Goal: Transaction & Acquisition: Purchase product/service

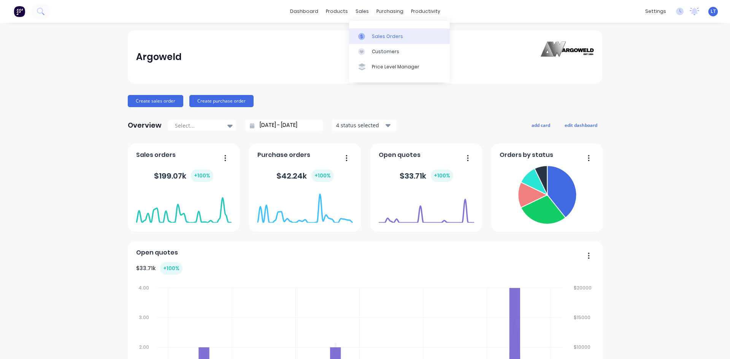
click at [391, 38] on div "Sales Orders" at bounding box center [387, 36] width 31 height 7
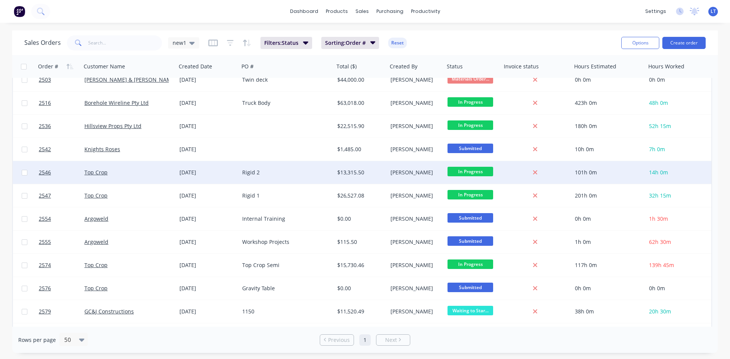
scroll to position [228, 0]
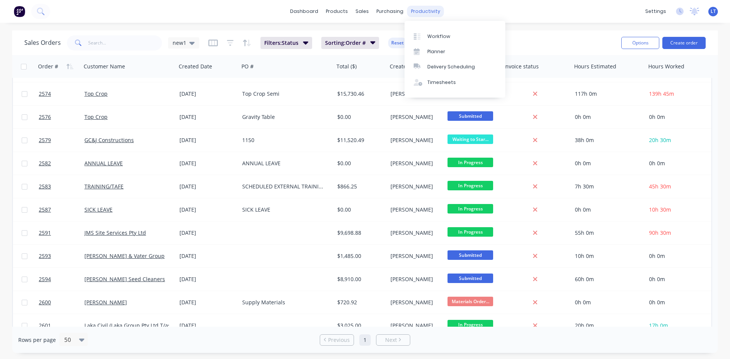
click at [427, 11] on div "productivity" at bounding box center [425, 11] width 37 height 11
click at [438, 49] on div "Planner" at bounding box center [436, 51] width 18 height 7
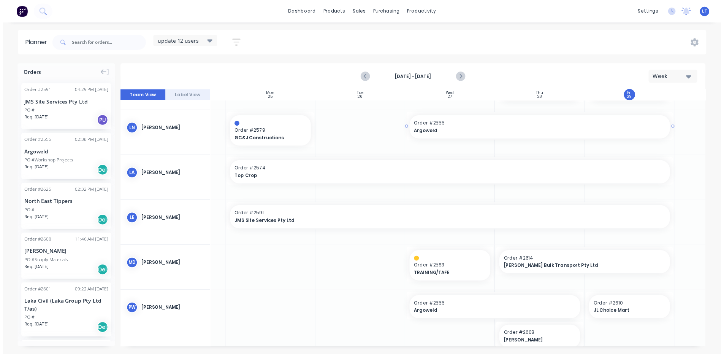
scroll to position [0, 76]
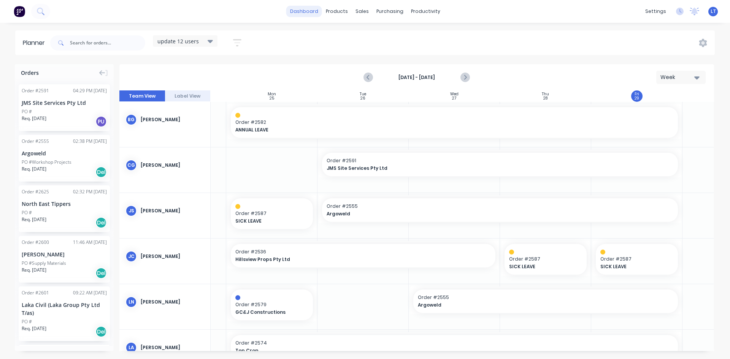
click at [301, 13] on link "dashboard" at bounding box center [304, 11] width 36 height 11
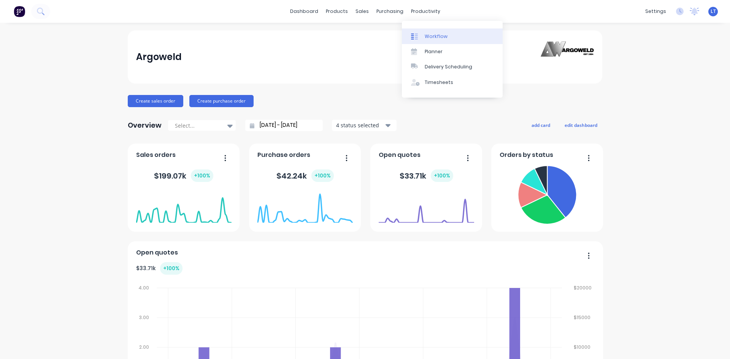
click at [432, 36] on div "Workflow" at bounding box center [436, 36] width 23 height 7
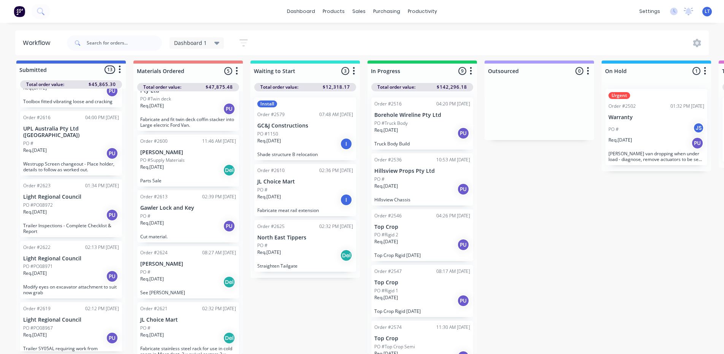
scroll to position [506, 0]
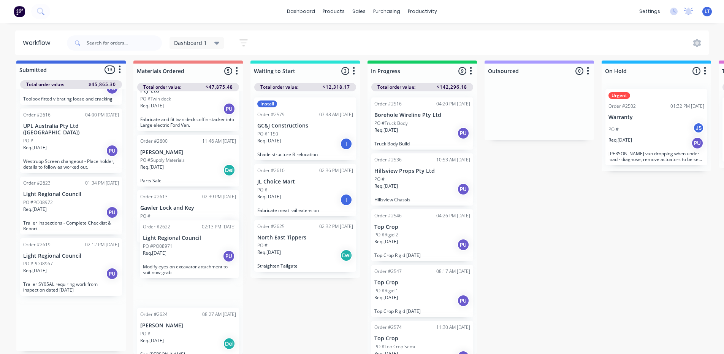
drag, startPoint x: 66, startPoint y: 255, endPoint x: 192, endPoint y: 250, distance: 125.6
click at [192, 250] on div "Submitted 13 Status colour #4169E1 hex #4169E1 Save Cancel Summaries Total orde…" at bounding box center [628, 206] width 1268 height 293
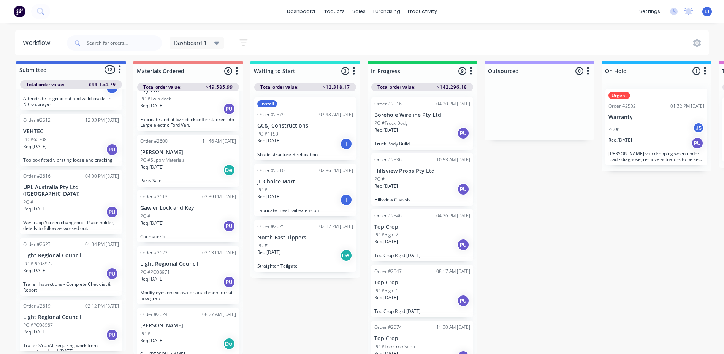
scroll to position [407, 0]
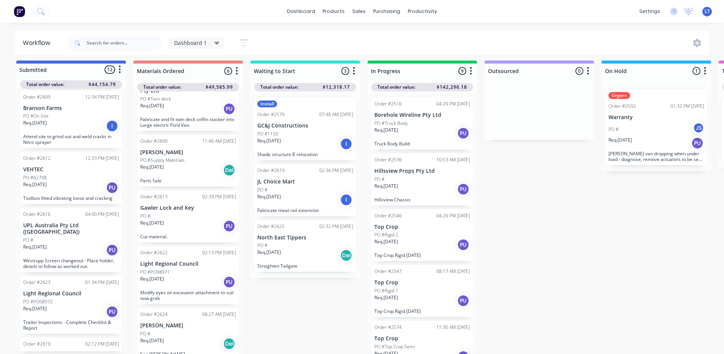
click at [74, 174] on div "PO #62708" at bounding box center [71, 177] width 96 height 7
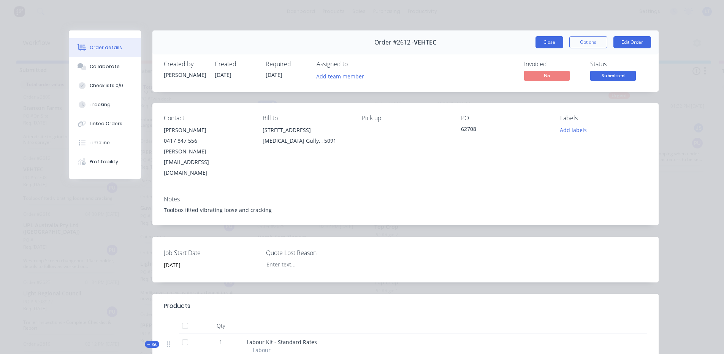
click at [549, 46] on button "Close" at bounding box center [550, 42] width 28 height 12
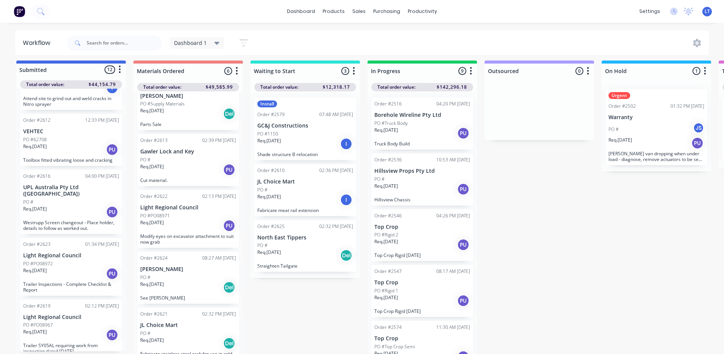
scroll to position [103, 0]
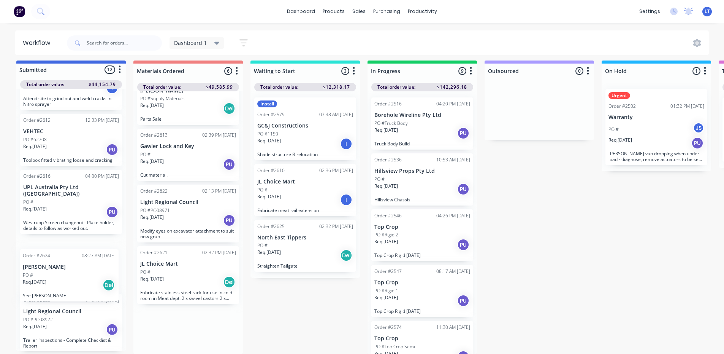
drag, startPoint x: 183, startPoint y: 270, endPoint x: 61, endPoint y: 285, distance: 122.3
click at [61, 285] on div "Submitted 12 Status colour #4169E1 hex #4169E1 Save Cancel Summaries Total orde…" at bounding box center [628, 206] width 1268 height 293
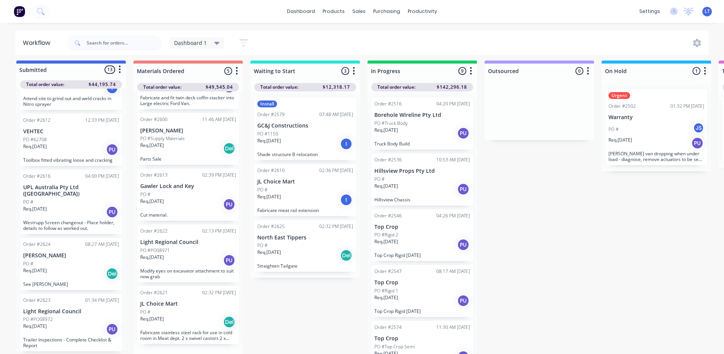
scroll to position [47, 0]
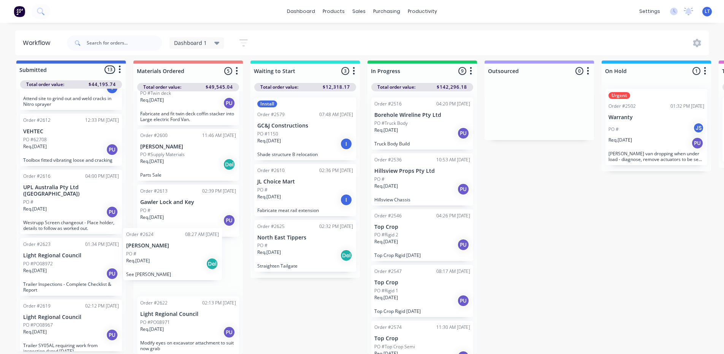
drag, startPoint x: 60, startPoint y: 265, endPoint x: 170, endPoint y: 267, distance: 109.9
click at [170, 267] on div "Submitted 13 Status colour #4169E1 hex #4169E1 Save Cancel Summaries Total orde…" at bounding box center [628, 206] width 1268 height 293
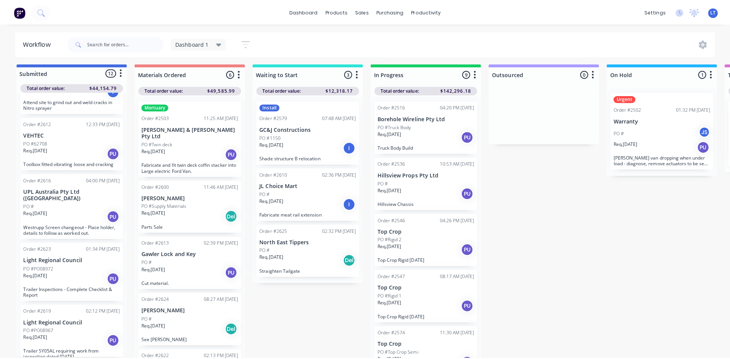
scroll to position [0, 0]
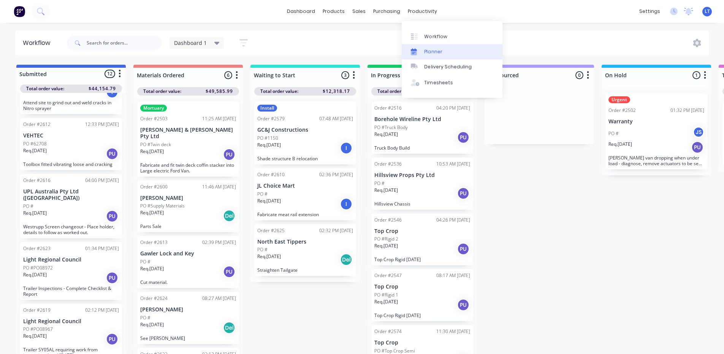
click at [437, 52] on div "Planner" at bounding box center [434, 51] width 18 height 7
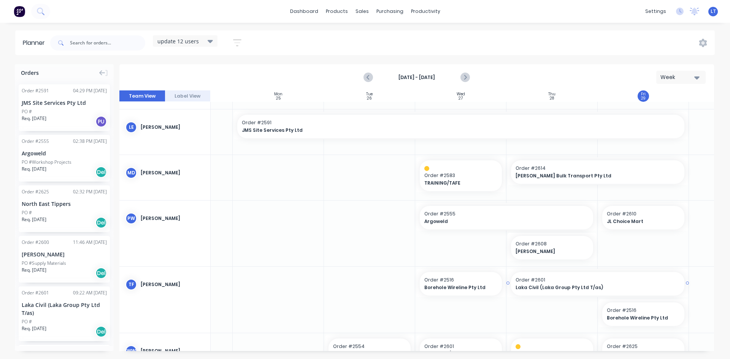
scroll to position [303, 69]
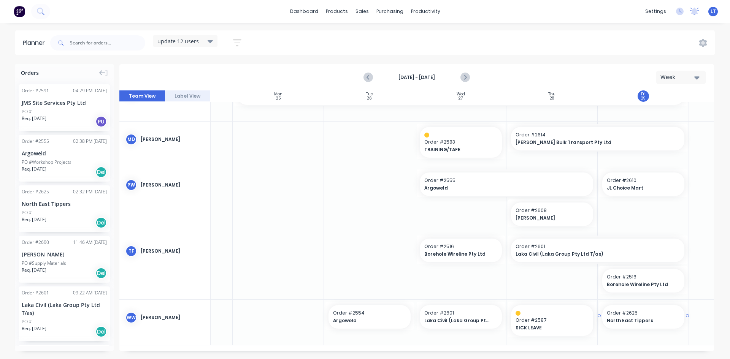
click at [631, 312] on span "Order # 2625" at bounding box center [643, 313] width 73 height 7
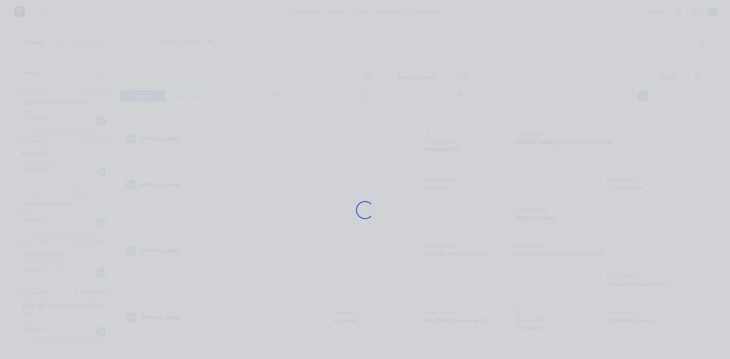
scroll to position [297, 69]
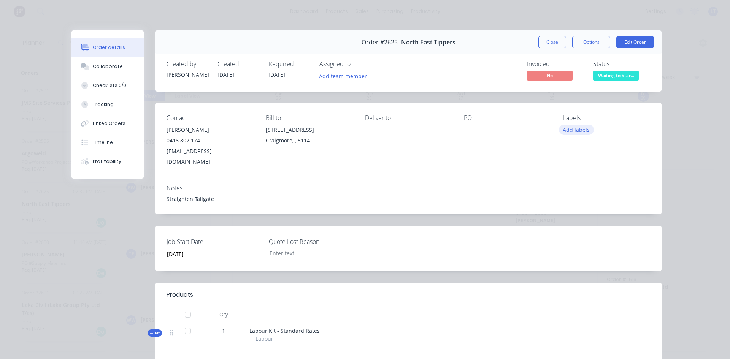
click at [579, 131] on button "Add labels" at bounding box center [576, 130] width 35 height 10
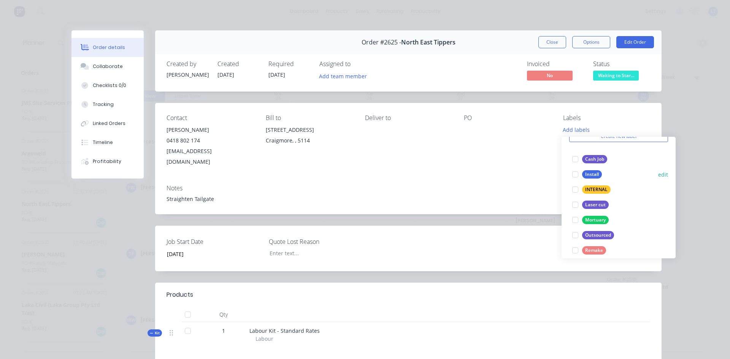
scroll to position [61, 0]
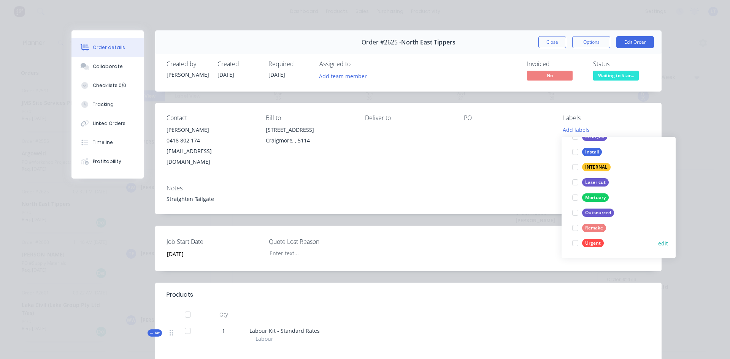
click at [578, 245] on div at bounding box center [575, 243] width 15 height 15
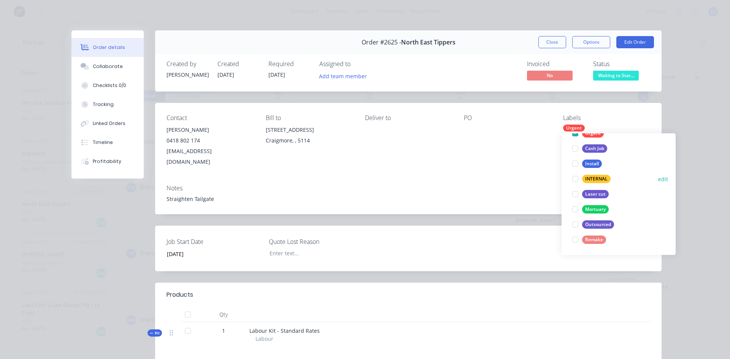
scroll to position [0, 0]
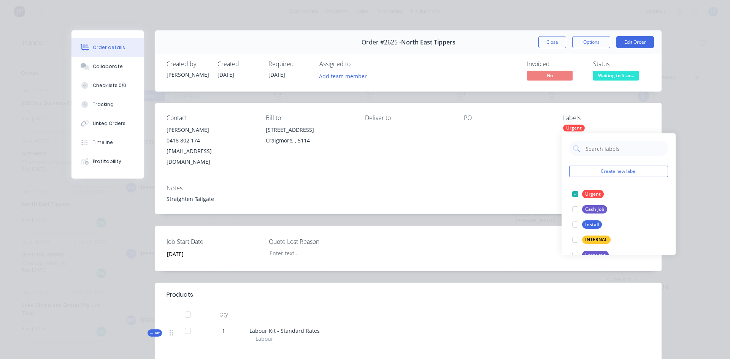
click at [700, 145] on div "Order details Collaborate Checklists 0/0 Tracking Linked Orders Timeline Profit…" at bounding box center [365, 179] width 730 height 359
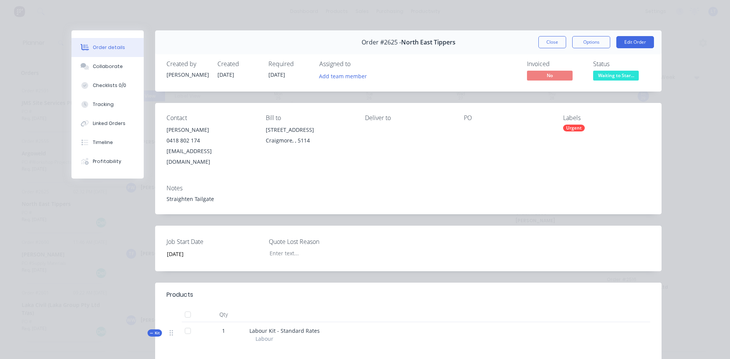
drag, startPoint x: 553, startPoint y: 39, endPoint x: 666, endPoint y: 119, distance: 138.2
click at [553, 40] on button "Close" at bounding box center [553, 42] width 28 height 12
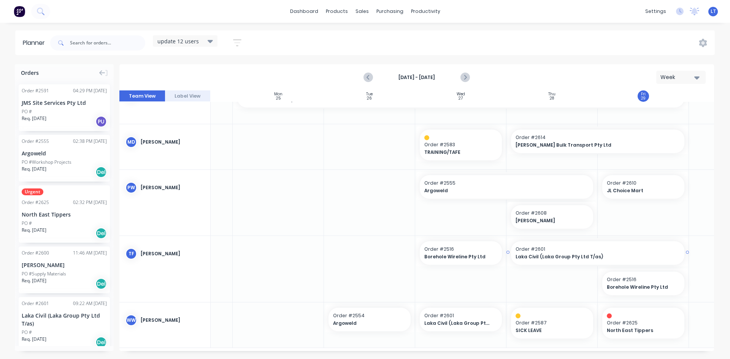
scroll to position [303, 69]
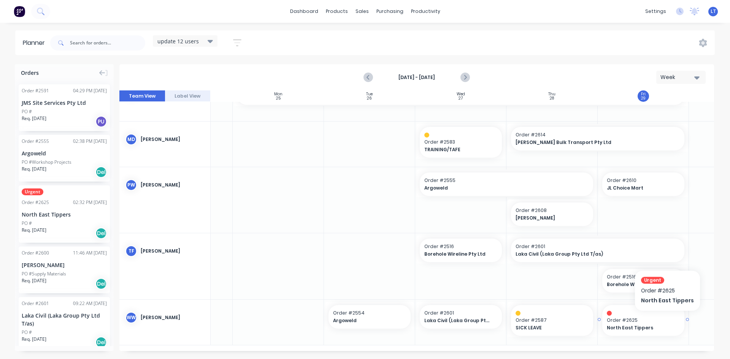
click at [666, 321] on span "Order # 2625" at bounding box center [643, 320] width 73 height 7
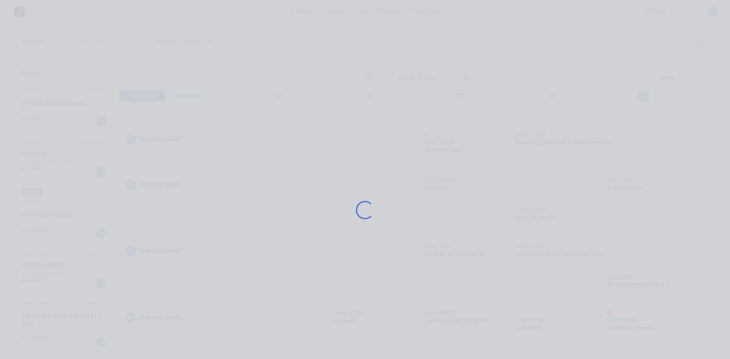
scroll to position [297, 69]
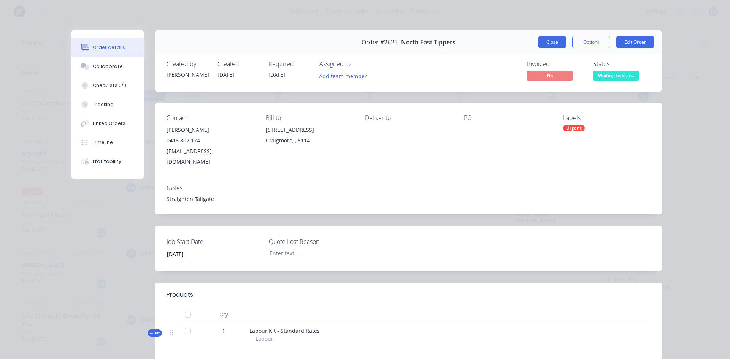
click at [544, 41] on button "Close" at bounding box center [553, 42] width 28 height 12
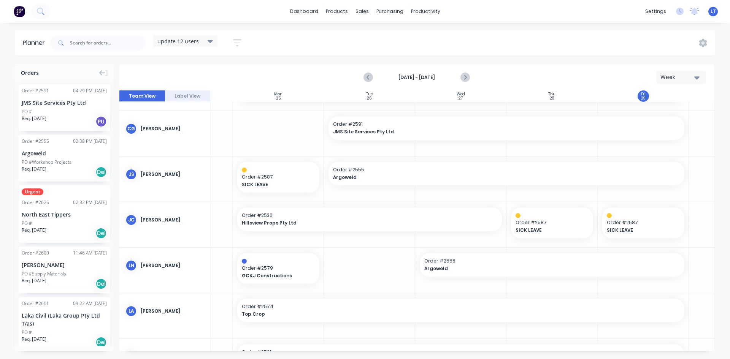
scroll to position [0, 69]
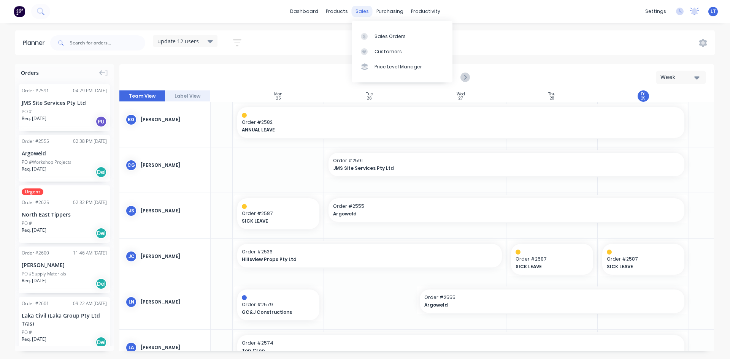
click at [363, 14] on div "sales" at bounding box center [362, 11] width 21 height 11
click at [398, 37] on div "Sales Orders" at bounding box center [390, 36] width 31 height 7
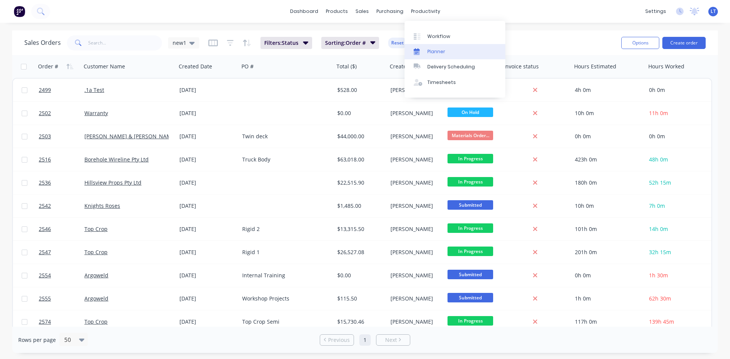
click at [442, 51] on div "Planner" at bounding box center [436, 51] width 18 height 7
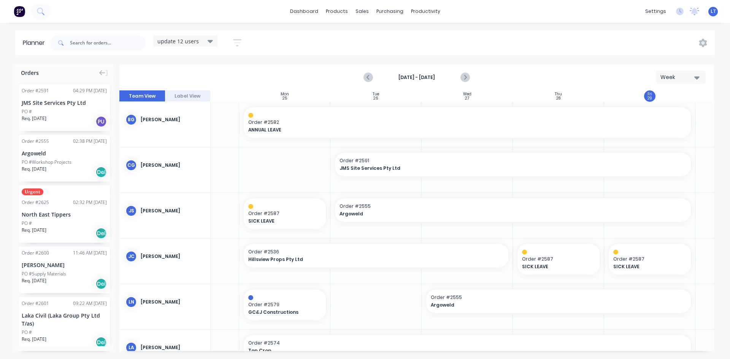
scroll to position [0, 64]
click at [311, 8] on link "dashboard" at bounding box center [304, 11] width 36 height 11
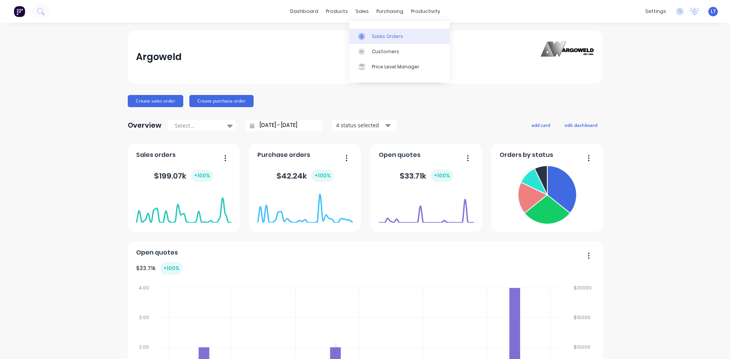
click at [377, 33] on div "Sales Orders" at bounding box center [387, 36] width 31 height 7
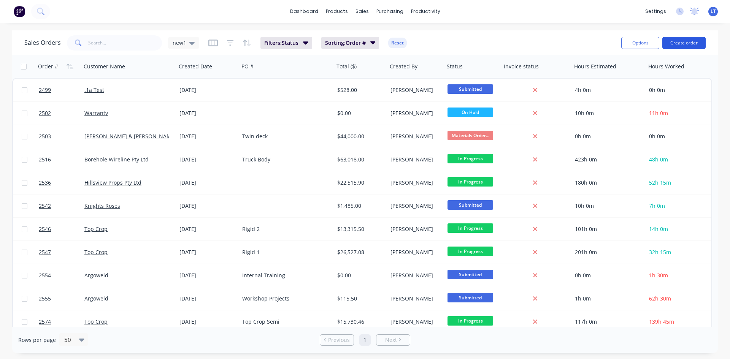
click at [686, 44] on button "Create order" at bounding box center [683, 43] width 43 height 12
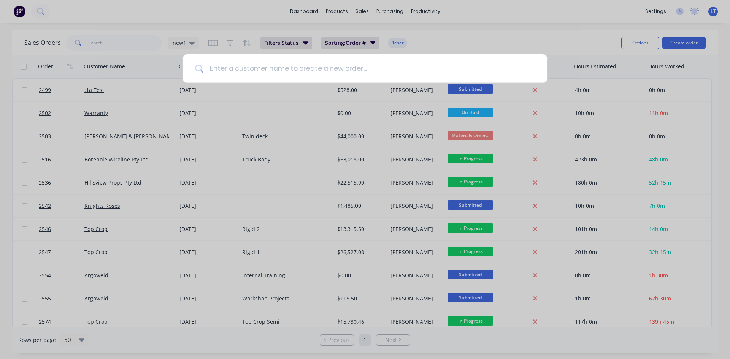
click at [359, 65] on input at bounding box center [369, 68] width 332 height 29
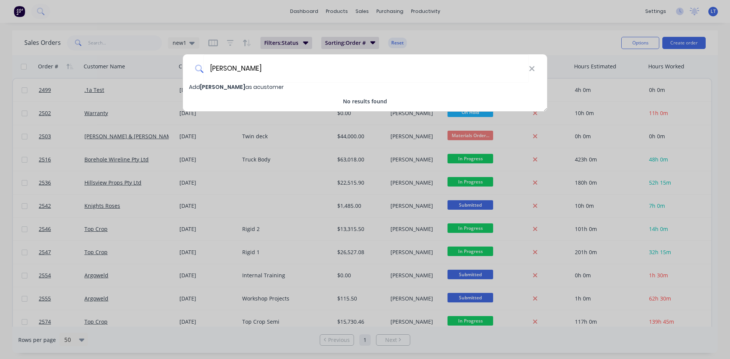
type input "[PERSON_NAME]"
click at [281, 85] on span "Add [PERSON_NAME] as a customer" at bounding box center [236, 87] width 95 height 8
select select "AU"
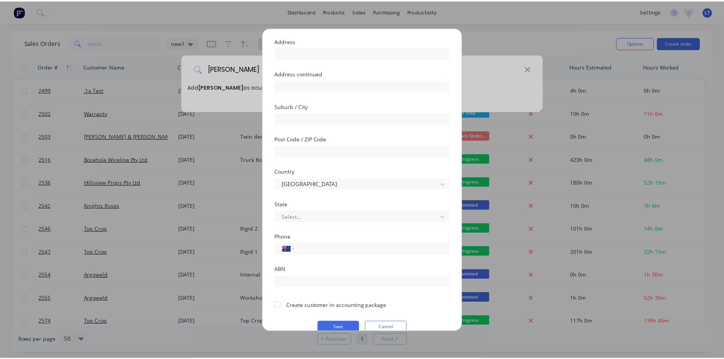
scroll to position [67, 0]
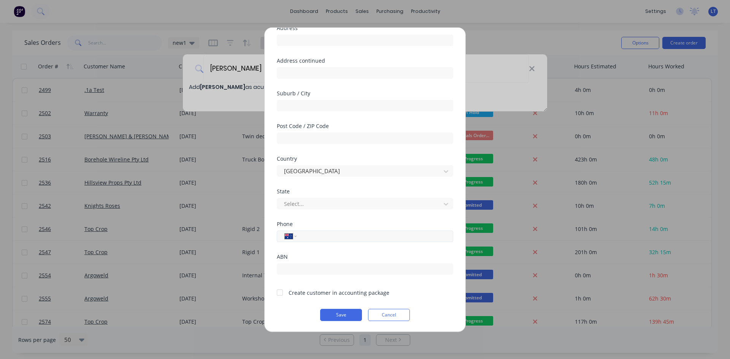
click at [311, 239] on input "tel" at bounding box center [373, 236] width 143 height 9
type input "0412 294 610"
click at [281, 295] on div at bounding box center [279, 292] width 15 height 15
click at [330, 310] on button "Save" at bounding box center [341, 315] width 42 height 12
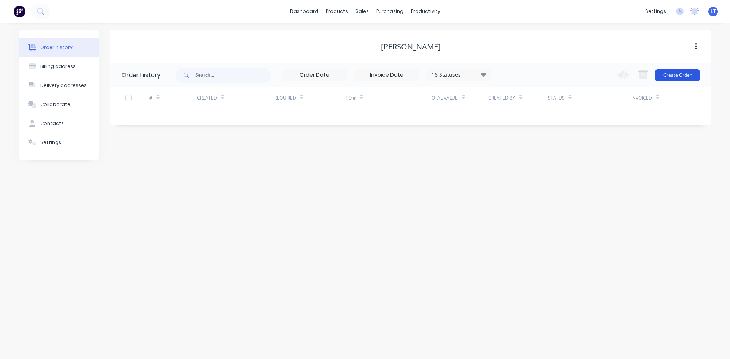
click at [691, 73] on button "Create Order" at bounding box center [678, 75] width 44 height 12
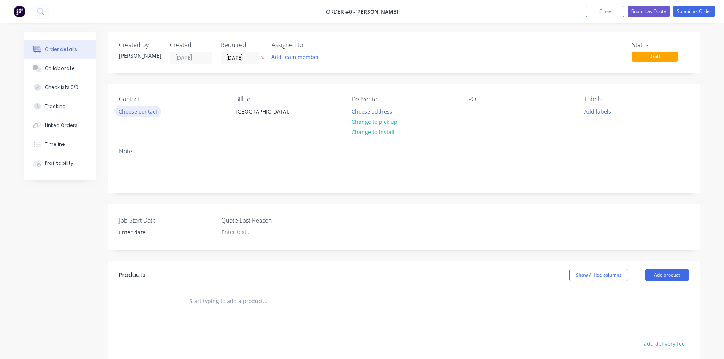
click at [141, 111] on button "Choose contact" at bounding box center [137, 111] width 47 height 10
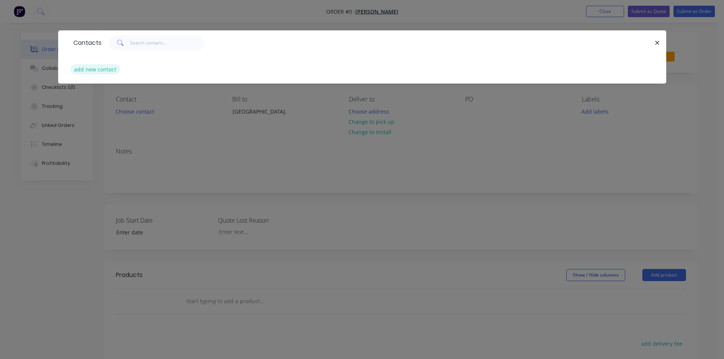
click at [115, 70] on button "add new contact" at bounding box center [95, 69] width 50 height 10
select select "AU"
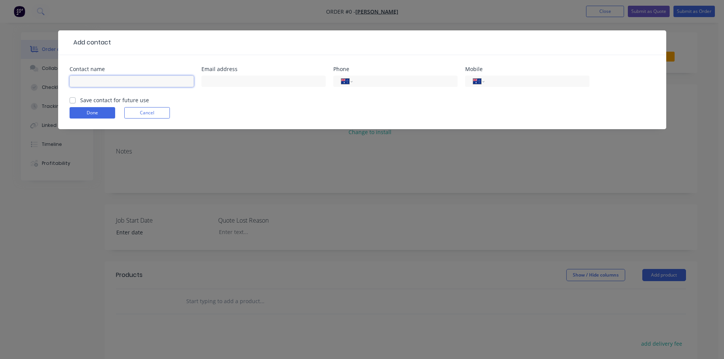
click at [145, 81] on input "text" at bounding box center [132, 81] width 124 height 11
type input "[PERSON_NAME]"
click at [268, 81] on input "text" at bounding box center [264, 81] width 124 height 11
type input "[EMAIL_ADDRESS][DOMAIN_NAME]"
click at [513, 80] on input "tel" at bounding box center [535, 81] width 91 height 9
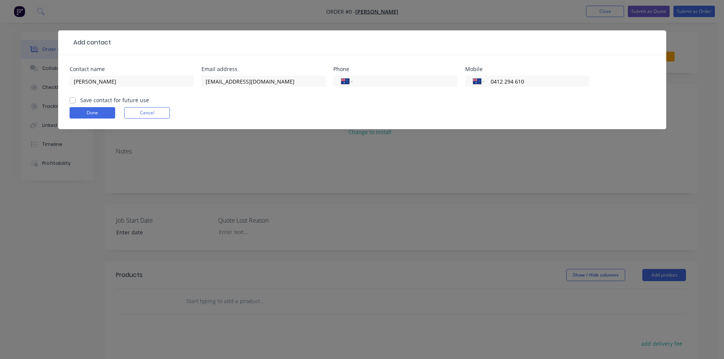
type input "0412 294 610"
click at [80, 99] on label "Save contact for future use" at bounding box center [114, 100] width 69 height 8
click at [73, 99] on input "Save contact for future use" at bounding box center [73, 99] width 6 height 7
checkbox input "true"
click at [106, 115] on button "Done" at bounding box center [93, 112] width 46 height 11
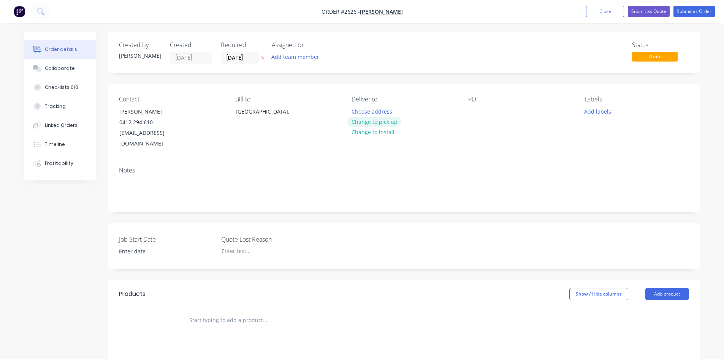
click at [393, 122] on button "Change to pick up" at bounding box center [375, 122] width 54 height 10
click at [249, 57] on input "[DATE]" at bounding box center [239, 57] width 37 height 11
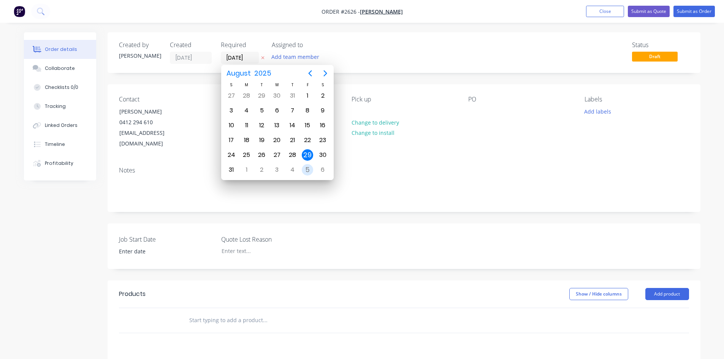
click at [306, 168] on div "5" at bounding box center [307, 169] width 11 height 11
type input "[DATE]"
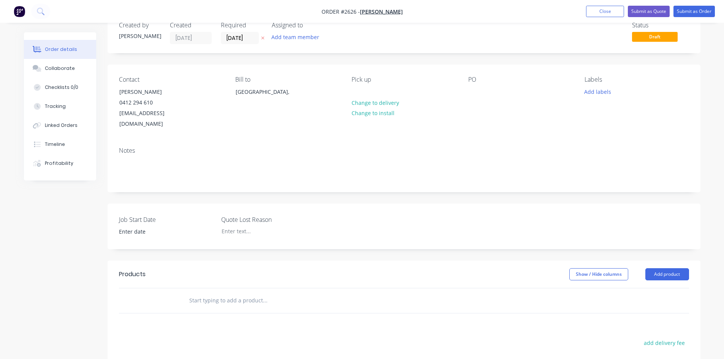
scroll to position [76, 0]
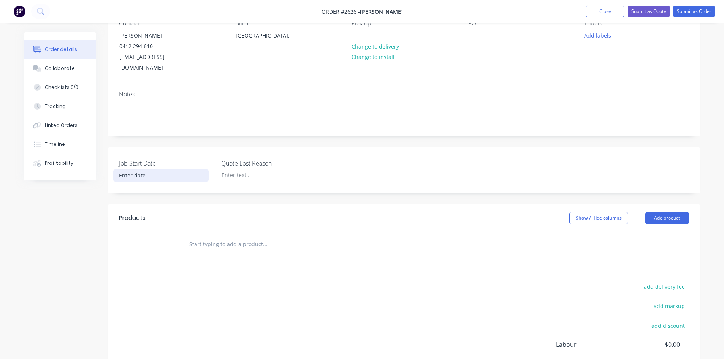
click at [137, 170] on input at bounding box center [161, 175] width 95 height 11
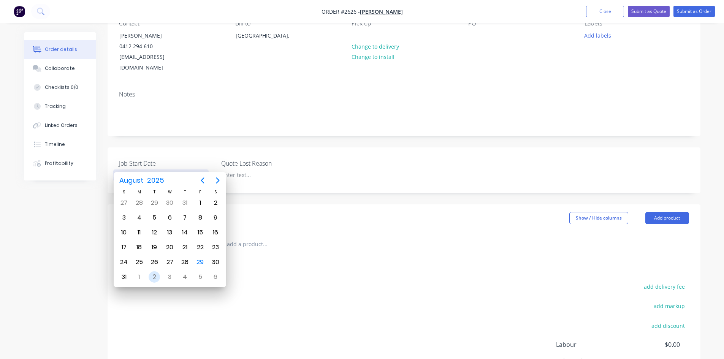
click at [155, 277] on div "2" at bounding box center [154, 277] width 11 height 11
type input "[DATE]"
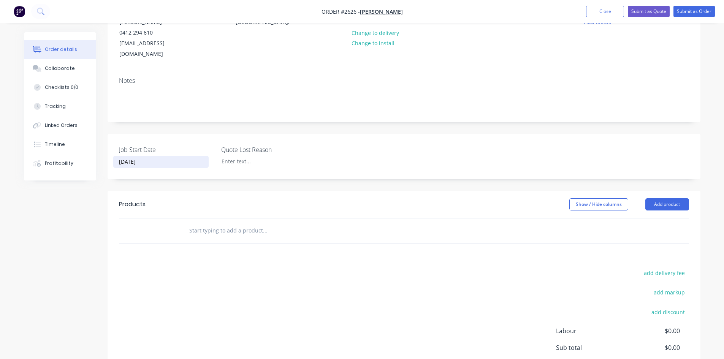
scroll to position [81, 0]
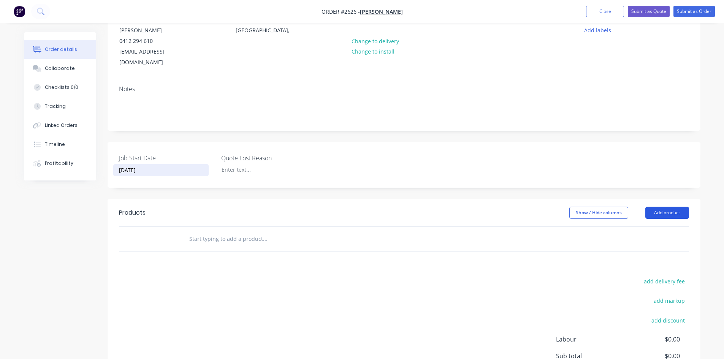
click at [659, 207] on button "Add product" at bounding box center [668, 213] width 44 height 12
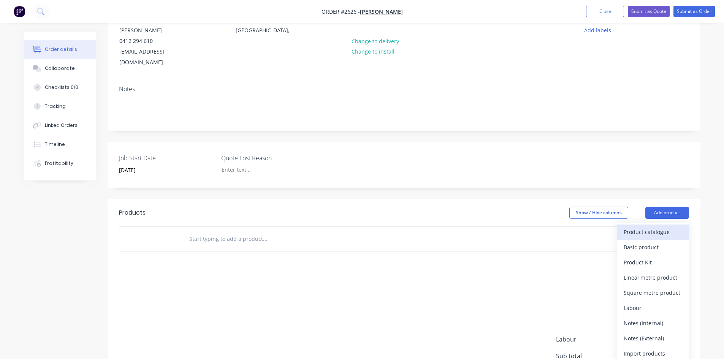
click at [650, 227] on div "Product catalogue" at bounding box center [653, 232] width 59 height 11
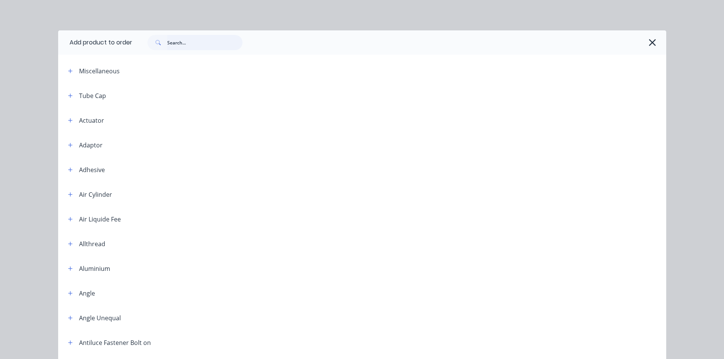
click at [179, 43] on input "text" at bounding box center [204, 42] width 75 height 15
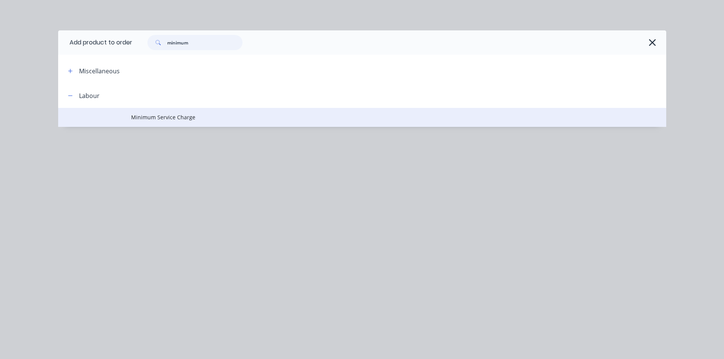
type input "minimum"
click at [140, 118] on span "Minimum Service Charge" at bounding box center [345, 117] width 428 height 8
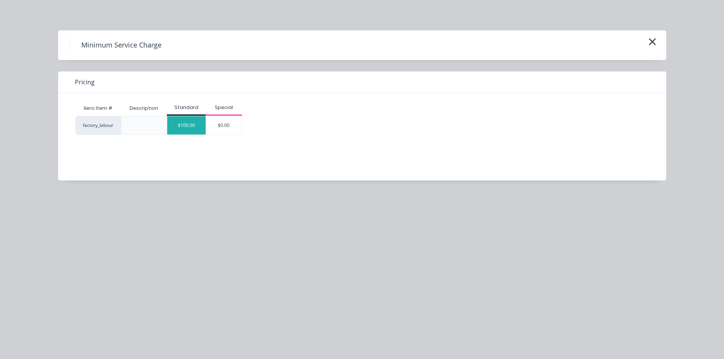
click at [190, 126] on div "$100.00" at bounding box center [186, 125] width 38 height 18
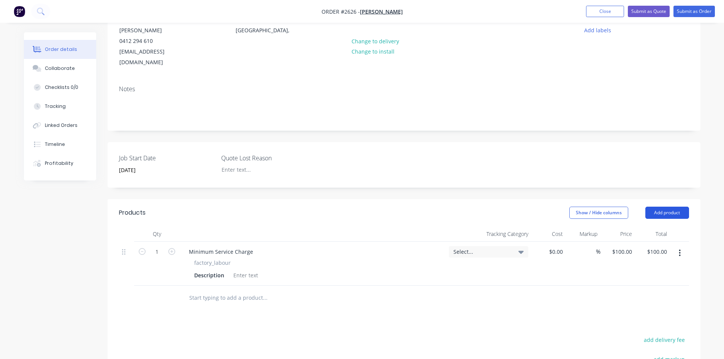
click at [673, 207] on button "Add product" at bounding box center [668, 213] width 44 height 12
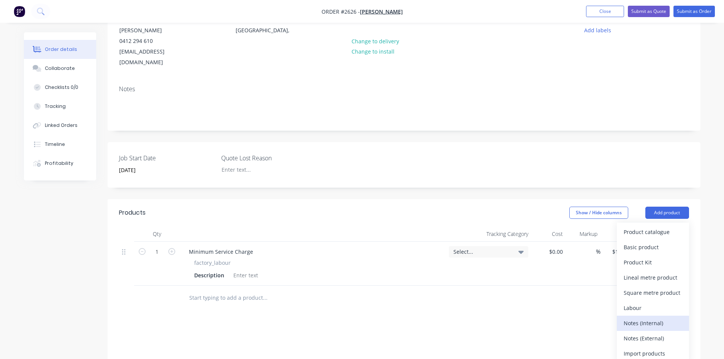
click at [642, 318] on div "Notes (Internal)" at bounding box center [653, 323] width 59 height 11
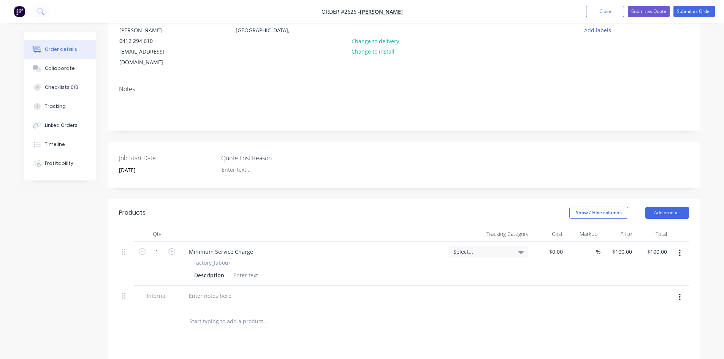
scroll to position [84, 0]
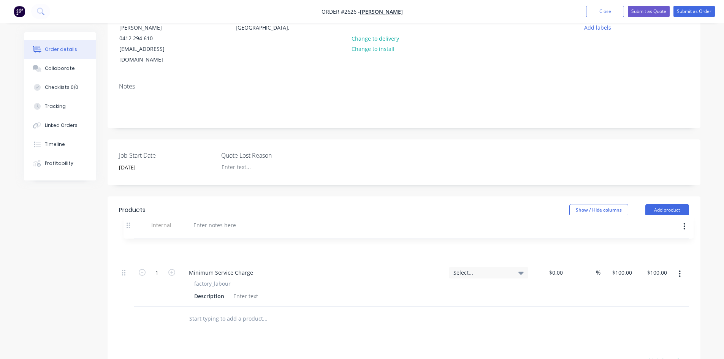
drag, startPoint x: 124, startPoint y: 286, endPoint x: 130, endPoint y: 224, distance: 62.3
click at [130, 224] on div "Qty Tracking Category Cost Markup Price Total 1 Minimum Service Charge factory_…" at bounding box center [404, 265] width 570 height 83
click at [205, 244] on div at bounding box center [210, 249] width 55 height 11
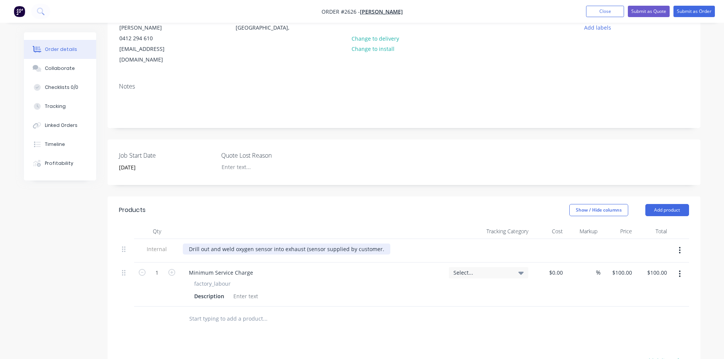
drag, startPoint x: 378, startPoint y: 241, endPoint x: 391, endPoint y: 241, distance: 12.5
click at [380, 244] on div "Drill out and weld oxygen sensor into exhaust (sensor supplied by customer." at bounding box center [287, 249] width 208 height 11
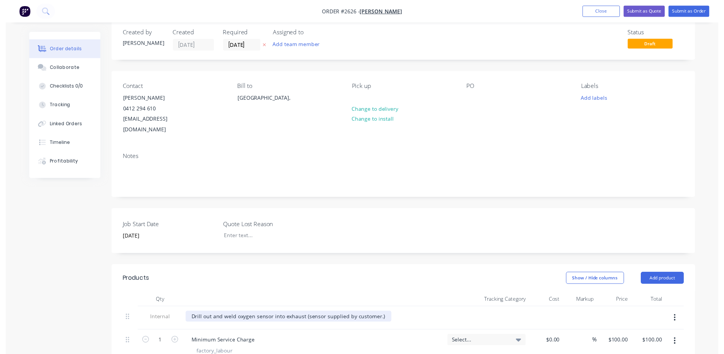
scroll to position [0, 0]
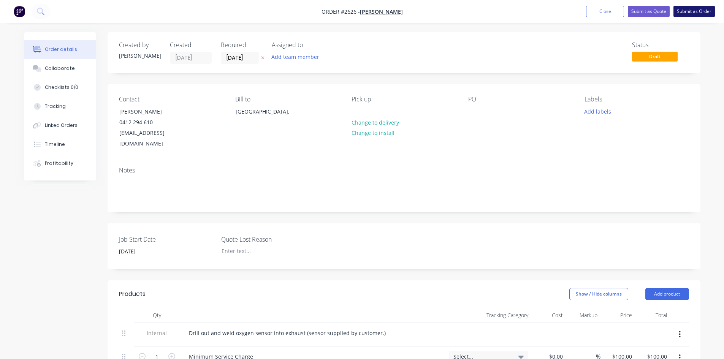
click at [701, 9] on button "Submit as Order" at bounding box center [694, 11] width 41 height 11
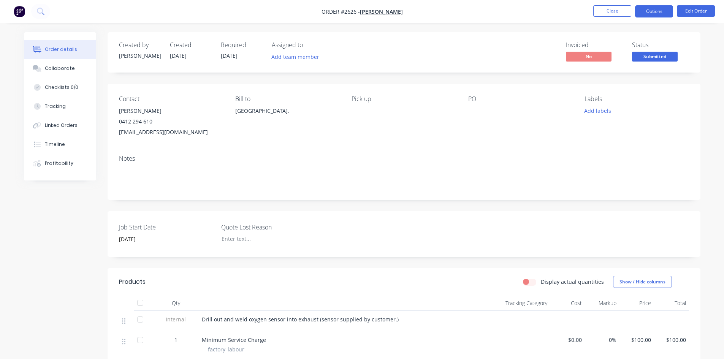
click at [648, 9] on button "Options" at bounding box center [654, 11] width 38 height 12
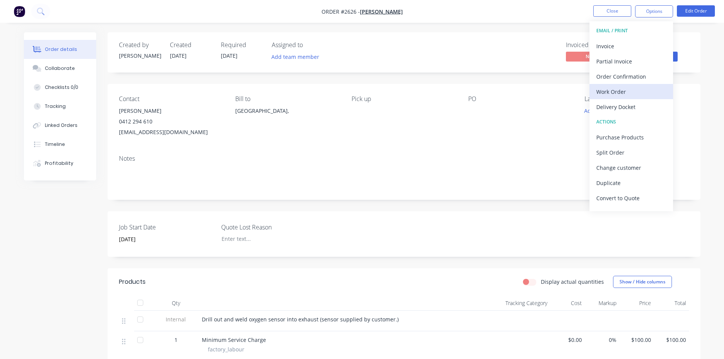
click at [625, 93] on div "Work Order" at bounding box center [632, 91] width 70 height 11
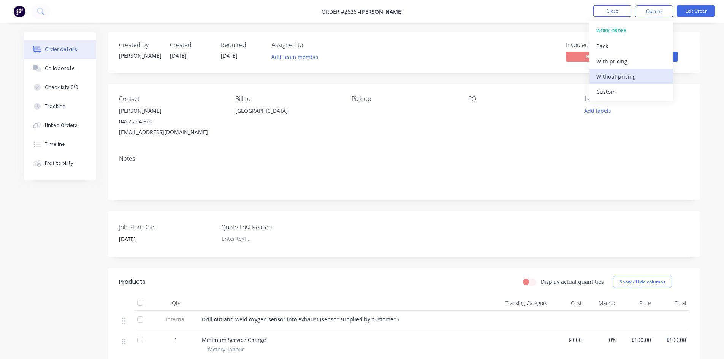
click at [620, 78] on div "Without pricing" at bounding box center [632, 76] width 70 height 11
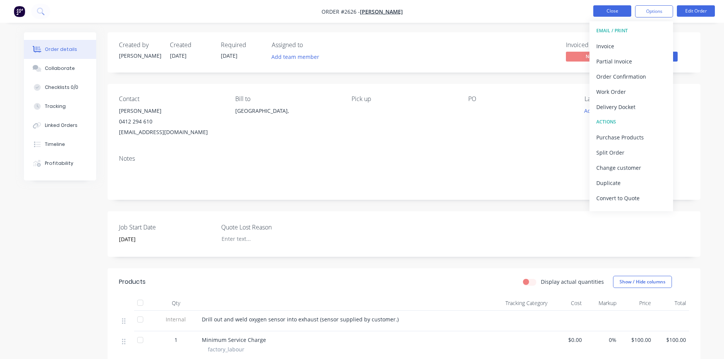
click at [619, 9] on button "Close" at bounding box center [613, 10] width 38 height 11
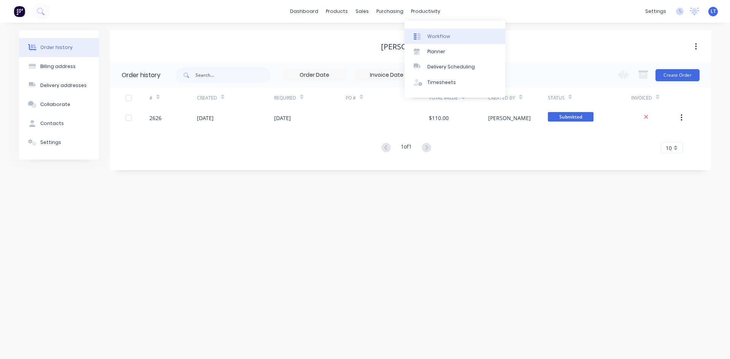
click at [434, 38] on div "Workflow" at bounding box center [438, 36] width 23 height 7
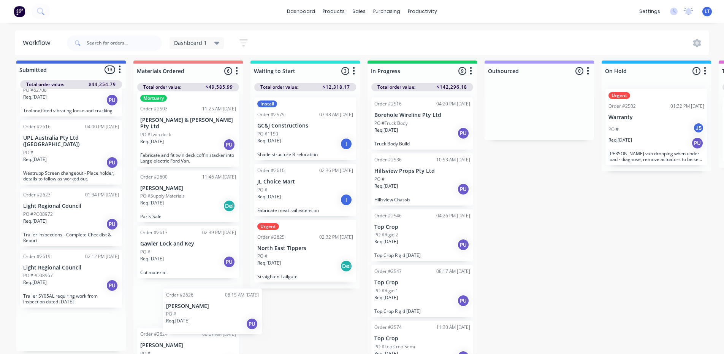
scroll to position [7, 0]
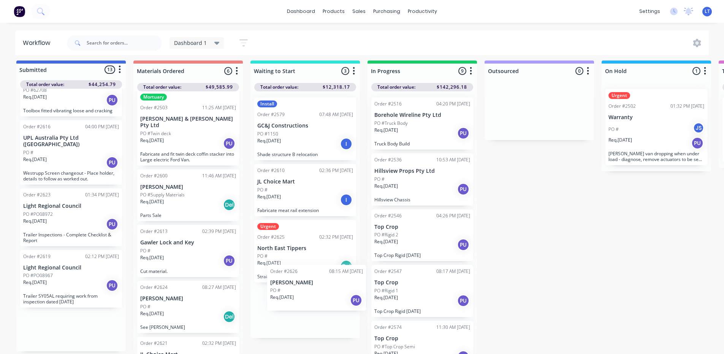
drag, startPoint x: 60, startPoint y: 327, endPoint x: 315, endPoint y: 283, distance: 257.8
click at [315, 283] on div "Submitted 13 Status colour #4169E1 hex #4169E1 Save Cancel Summaries Total orde…" at bounding box center [628, 206] width 1268 height 293
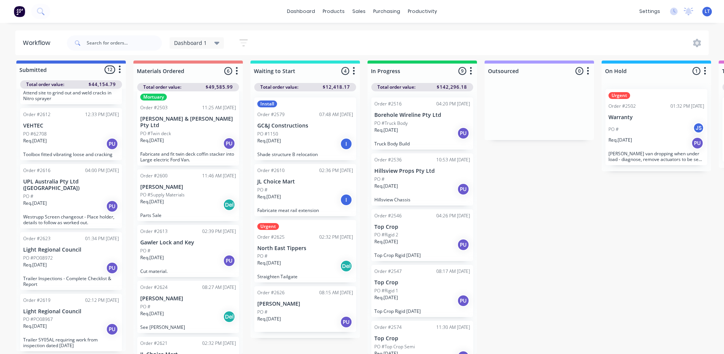
scroll to position [445, 0]
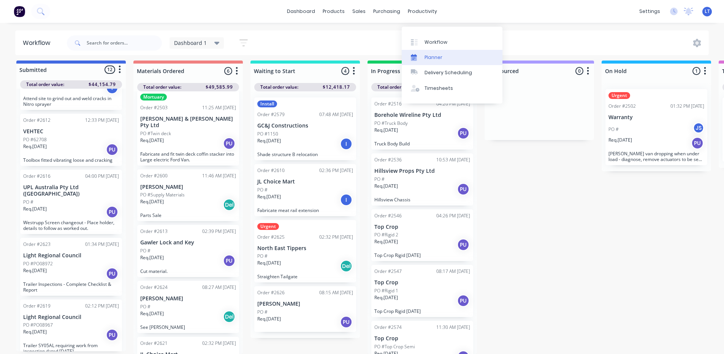
click at [427, 50] on link "Planner" at bounding box center [452, 57] width 101 height 15
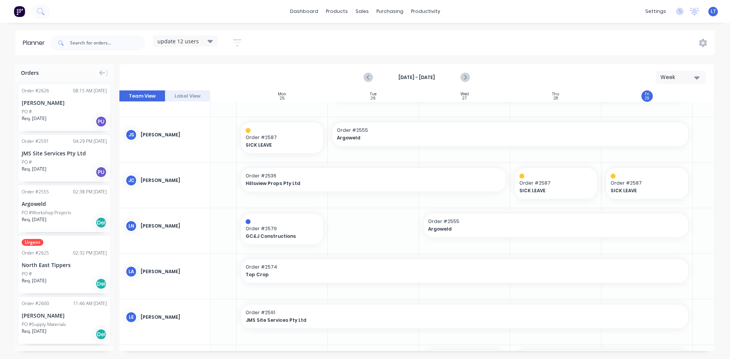
scroll to position [76, 67]
click at [464, 75] on icon "Next page" at bounding box center [464, 78] width 3 height 6
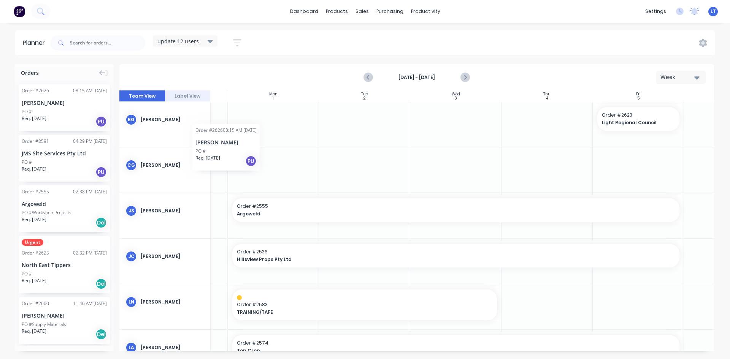
scroll to position [0, 72]
drag, startPoint x: 43, startPoint y: 98, endPoint x: 256, endPoint y: 109, distance: 213.2
click at [256, 109] on div "Orders Order # 2626 08:15 AM [DATE] [PERSON_NAME] PO # Req. [DATE] PU Order # 2…" at bounding box center [365, 211] width 730 height 295
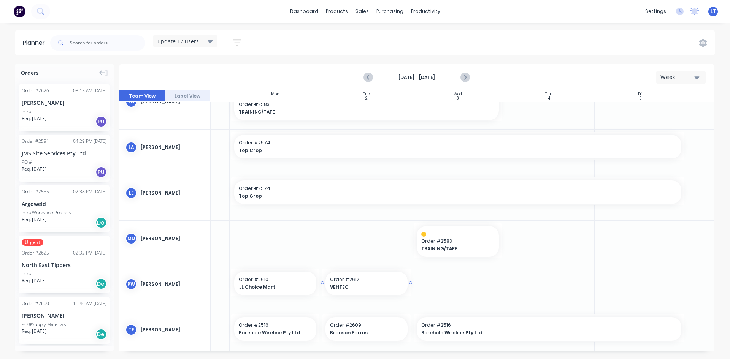
scroll to position [261, 72]
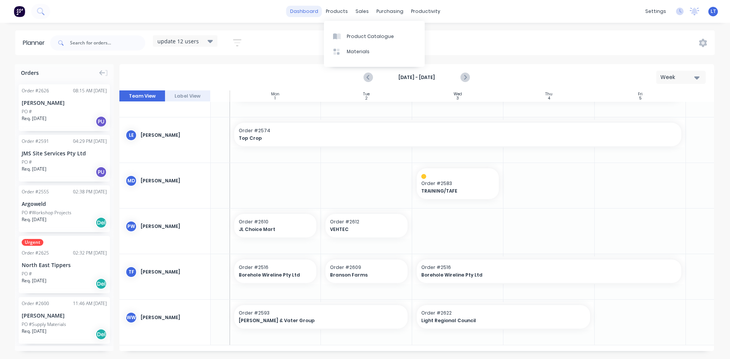
click at [311, 13] on link "dashboard" at bounding box center [304, 11] width 36 height 11
